Goal: Task Accomplishment & Management: Use online tool/utility

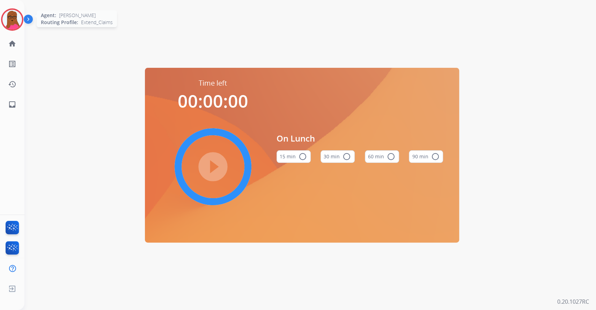
click at [15, 24] on img at bounding box center [12, 20] width 20 height 20
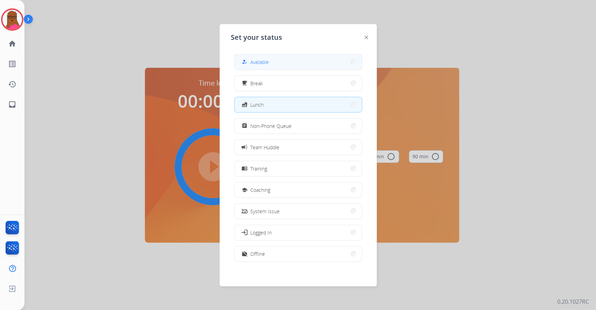
click at [308, 65] on button "how_to_reg Available" at bounding box center [298, 61] width 127 height 15
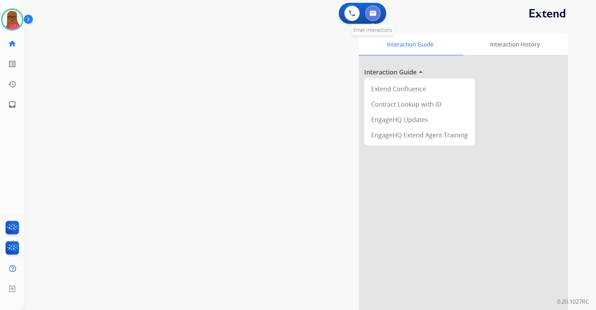
click at [373, 14] on img at bounding box center [372, 13] width 7 height 6
select select "**********"
